Goal: Task Accomplishment & Management: Manage account settings

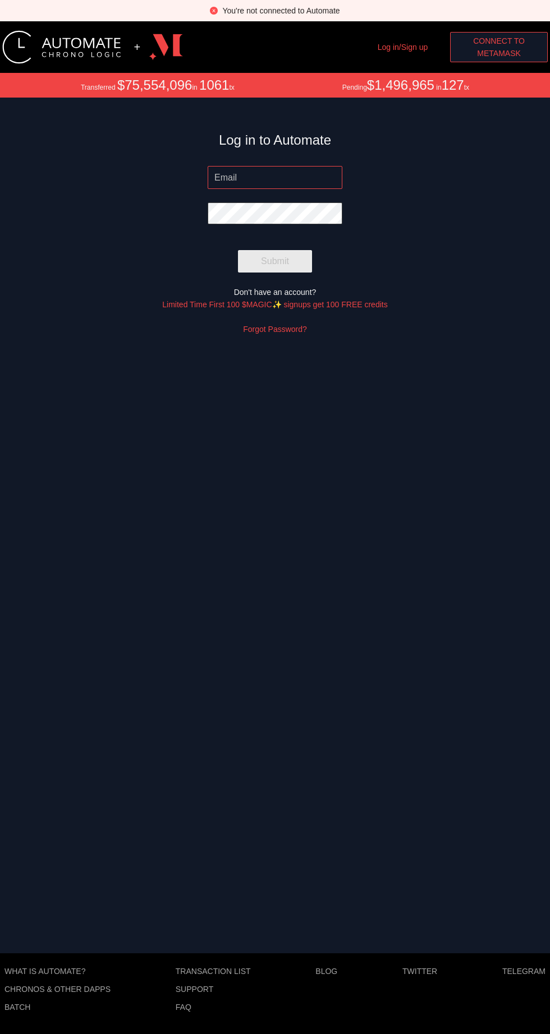
click at [252, 174] on input "email" at bounding box center [274, 177] width 135 height 22
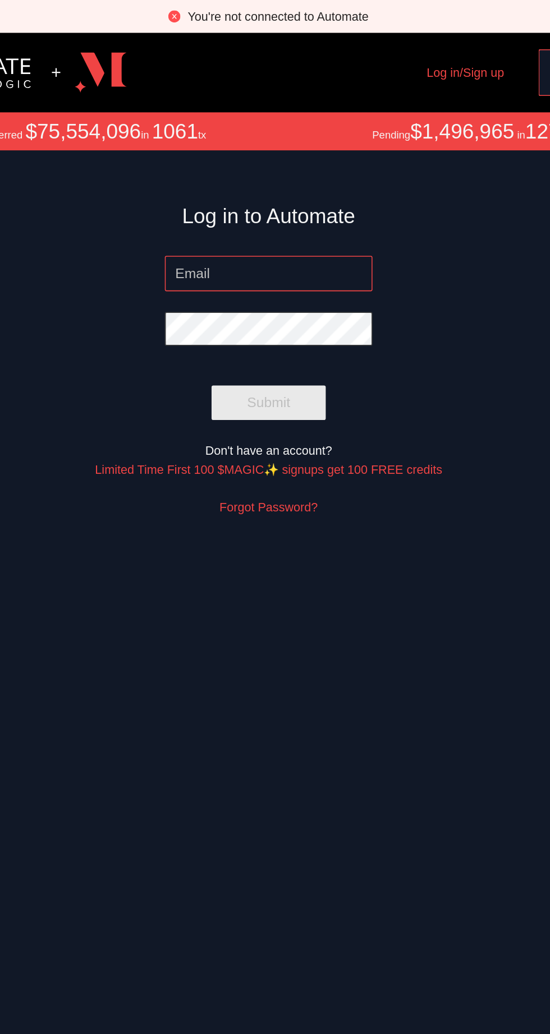
type input "[EMAIL_ADDRESS][DOMAIN_NAME]"
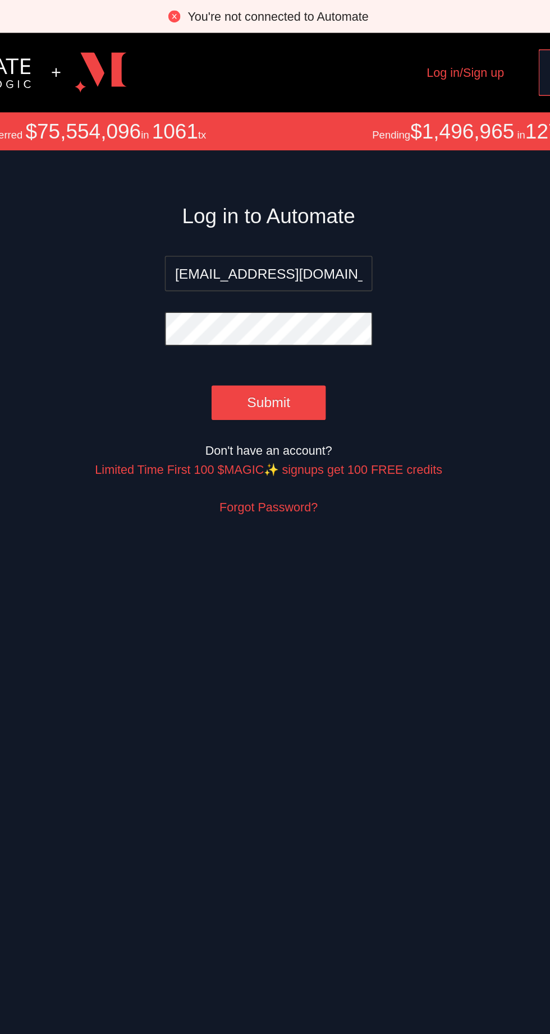
click at [271, 260] on span "Submit" at bounding box center [275, 261] width 28 height 14
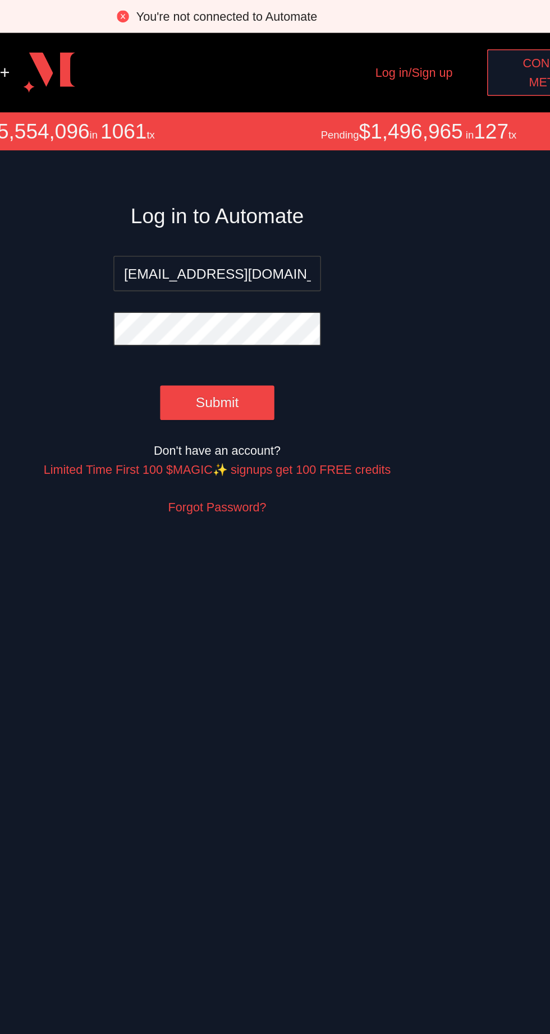
click at [266, 305] on link "Limited Time First 100 $MAGIC✨ signups get 100 FREE credits" at bounding box center [274, 304] width 225 height 9
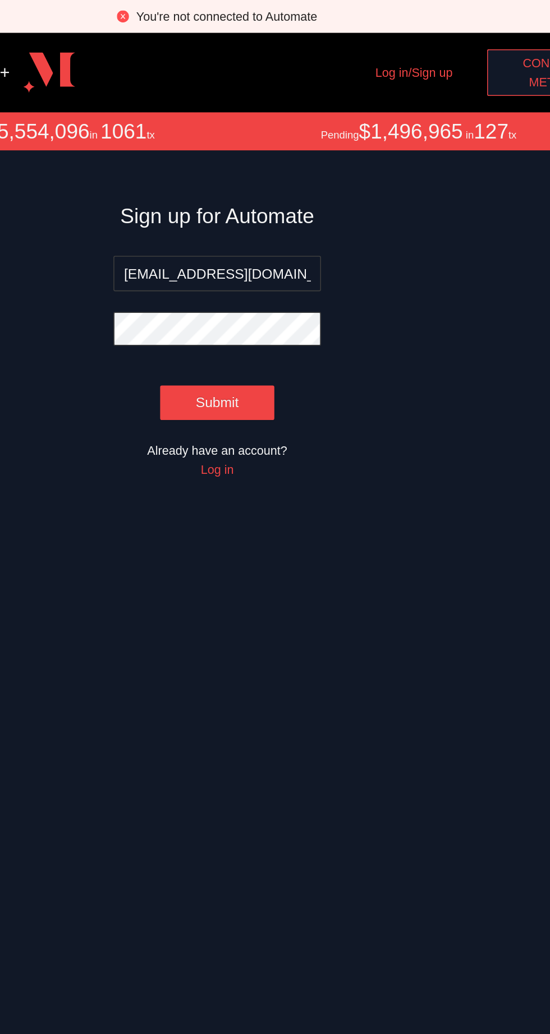
click at [279, 271] on button "Submit" at bounding box center [275, 261] width 74 height 22
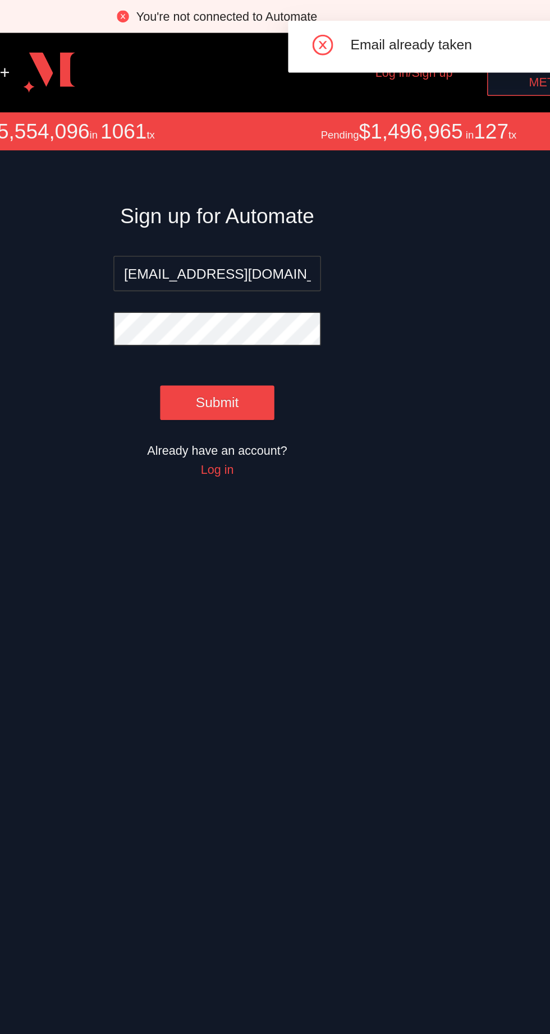
click at [283, 307] on link "Log in" at bounding box center [274, 304] width 21 height 9
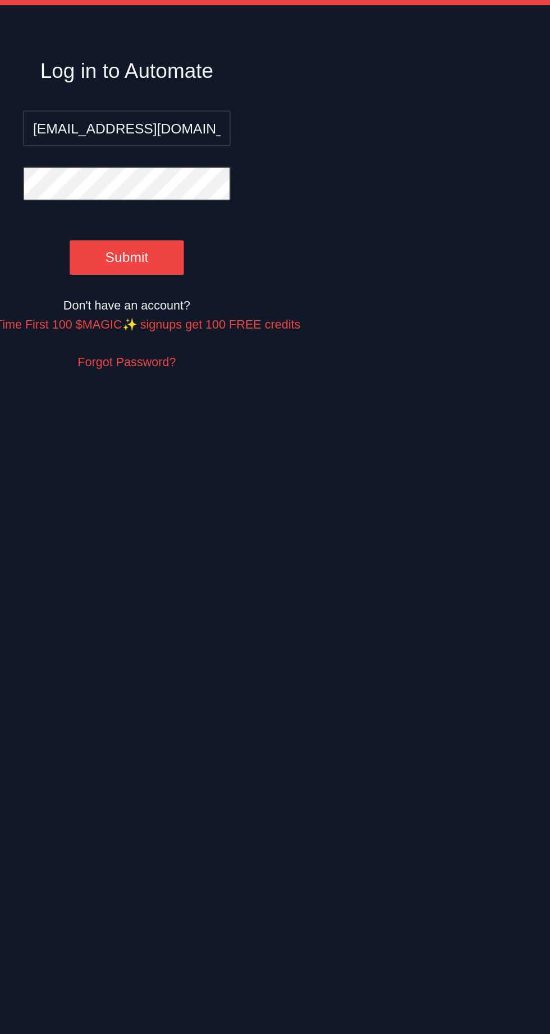
click at [292, 331] on link "Forgot Password?" at bounding box center [275, 329] width 64 height 9
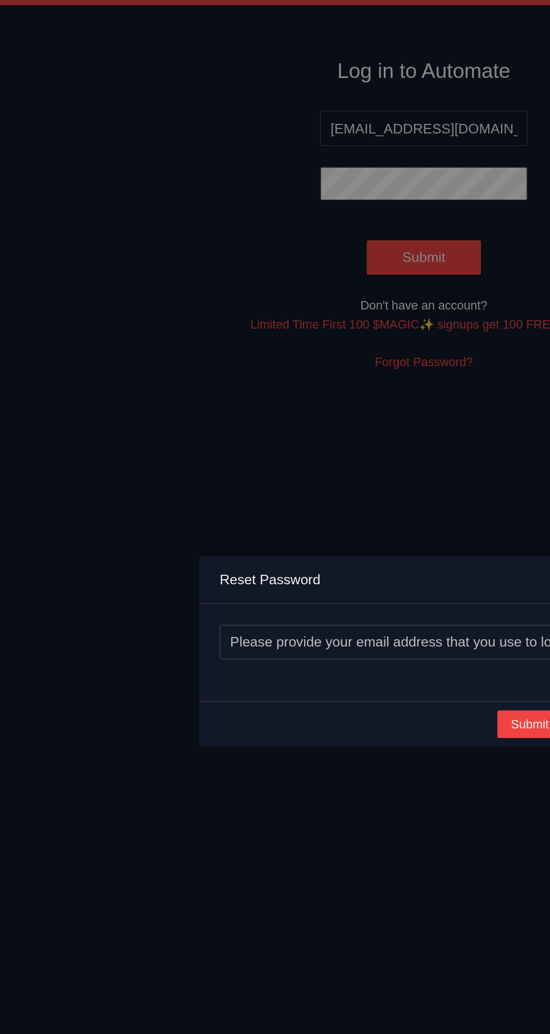
click at [98, 329] on div "Reset Password Submit Cancel" at bounding box center [275, 517] width 550 height 1034
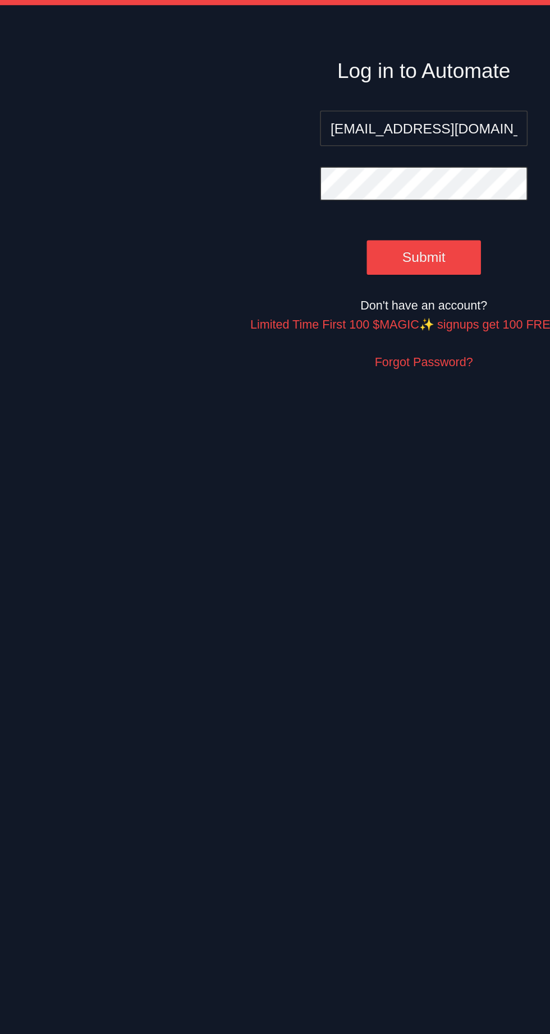
click at [281, 333] on link "Forgot Password?" at bounding box center [275, 329] width 64 height 9
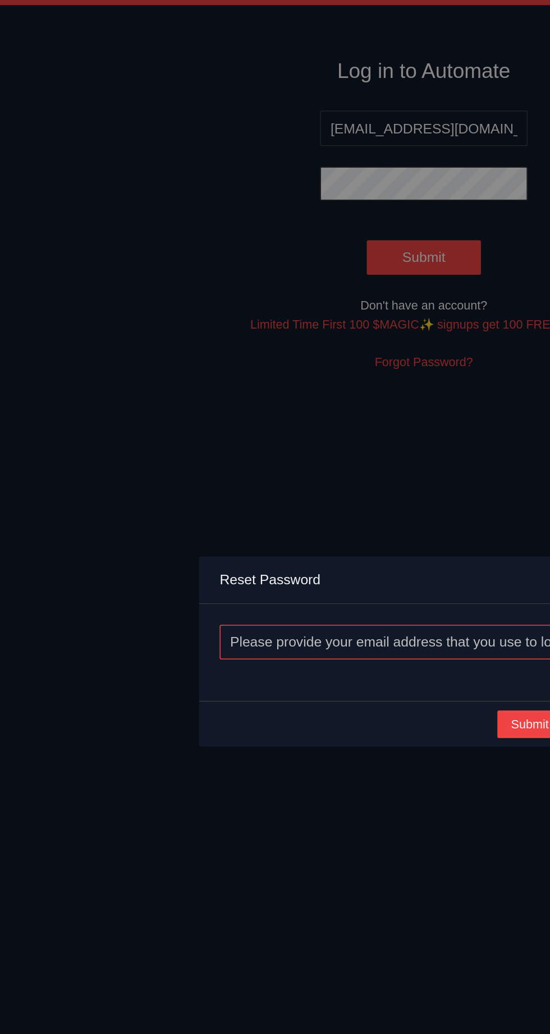
click at [185, 522] on input "email" at bounding box center [274, 511] width 265 height 22
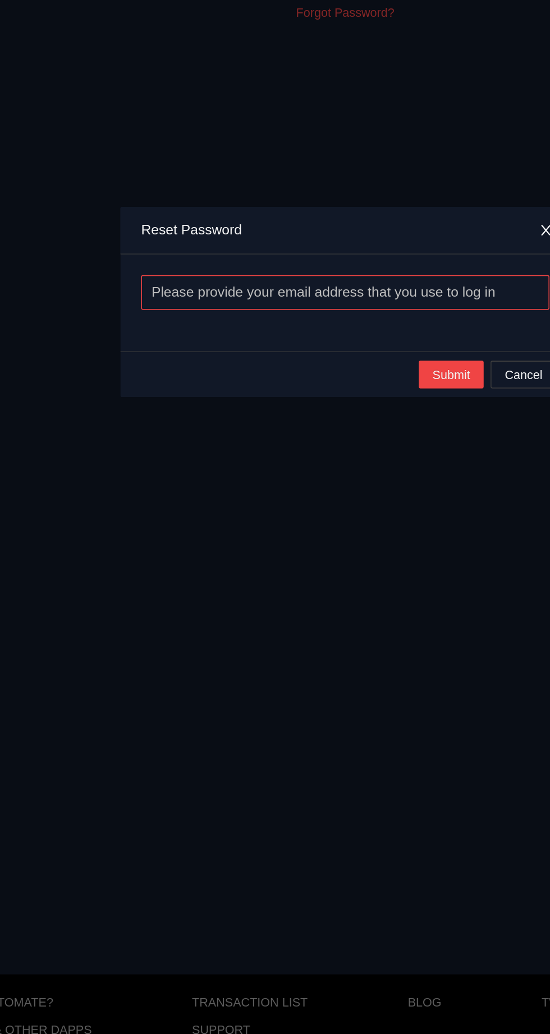
type input "[EMAIL_ADDRESS][DOMAIN_NAME]"
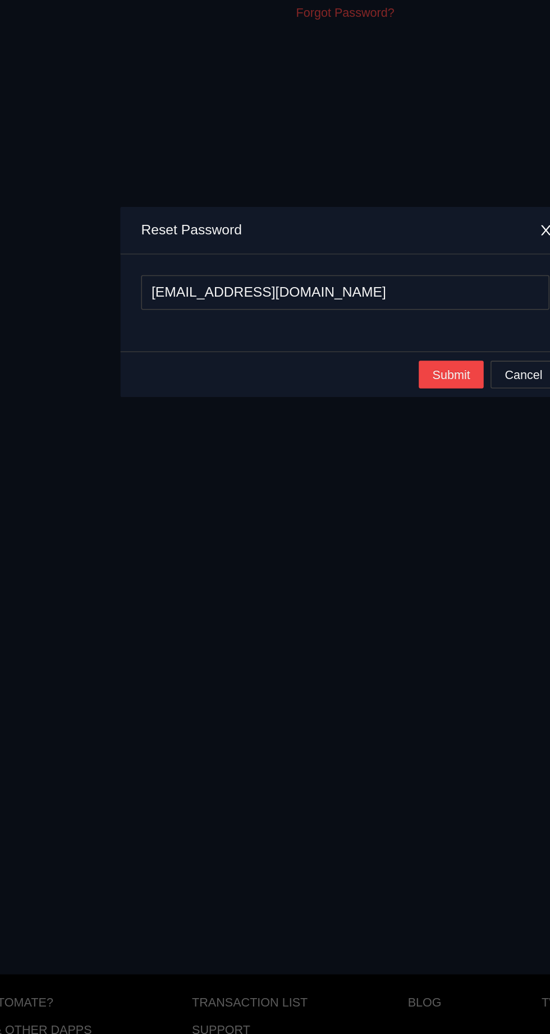
click at [339, 555] on button "Submit" at bounding box center [343, 564] width 43 height 18
